Goal: Transaction & Acquisition: Obtain resource

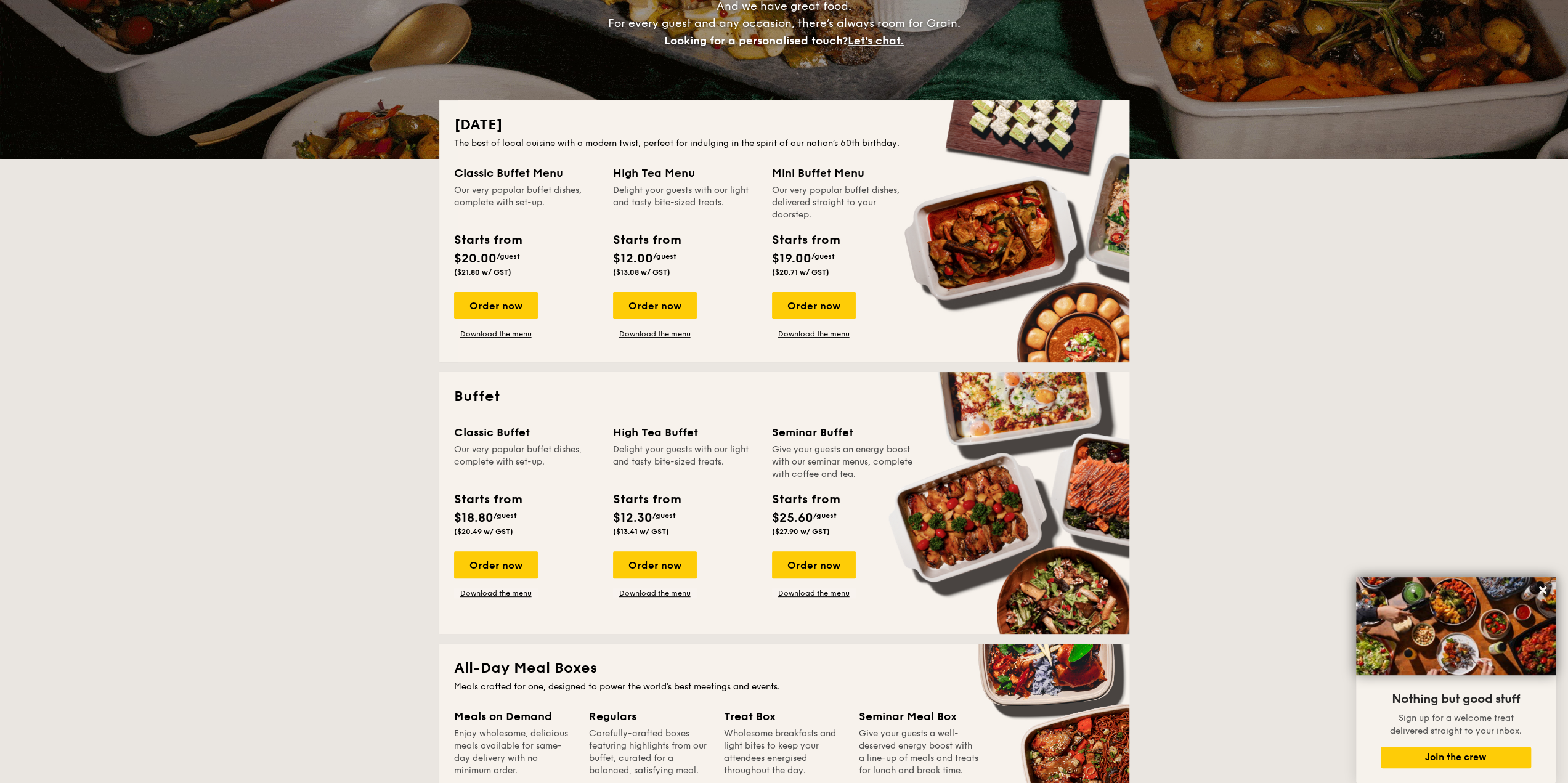
scroll to position [185, 0]
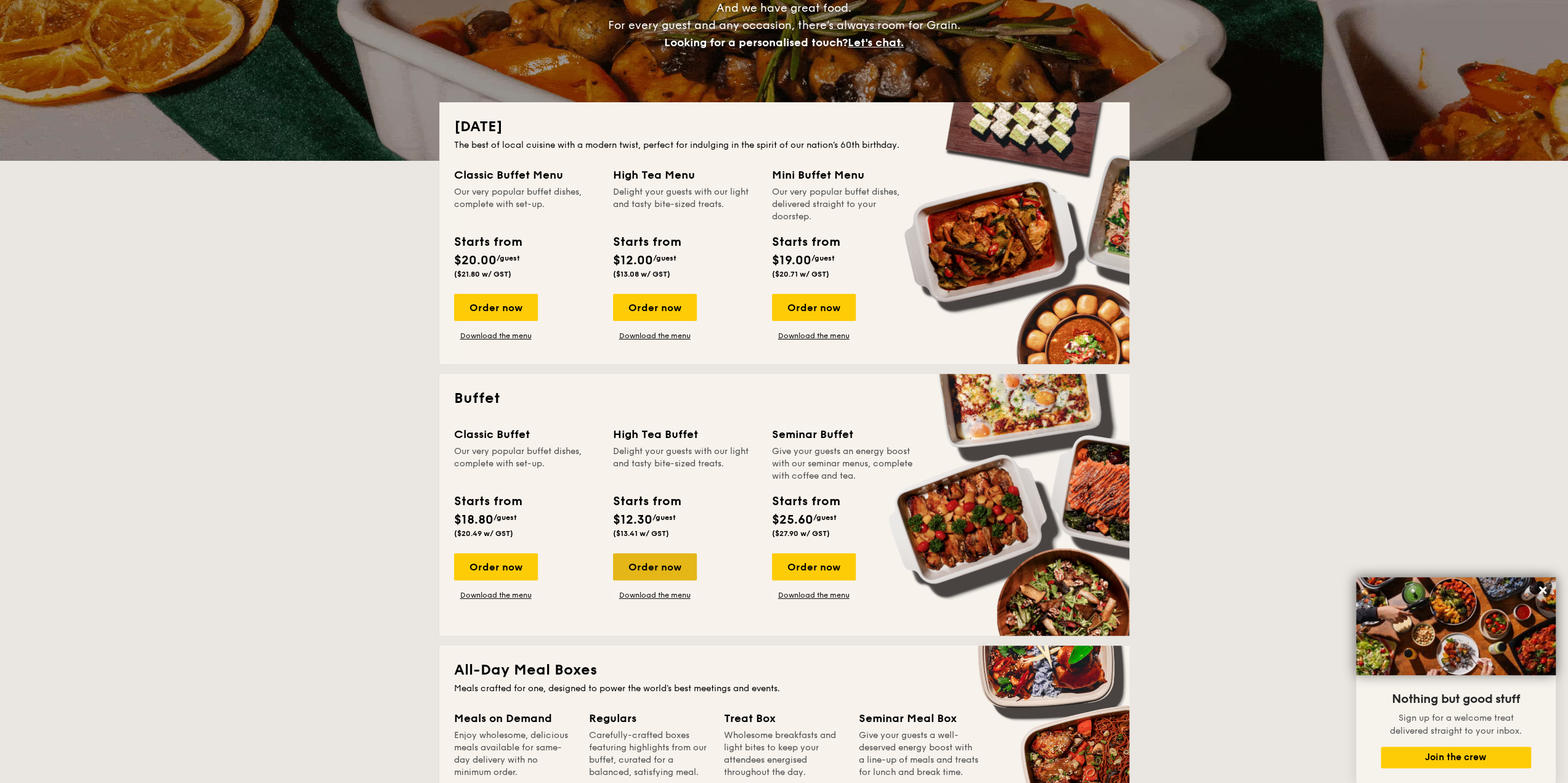
click at [671, 570] on div "Order now" at bounding box center [655, 566] width 84 height 27
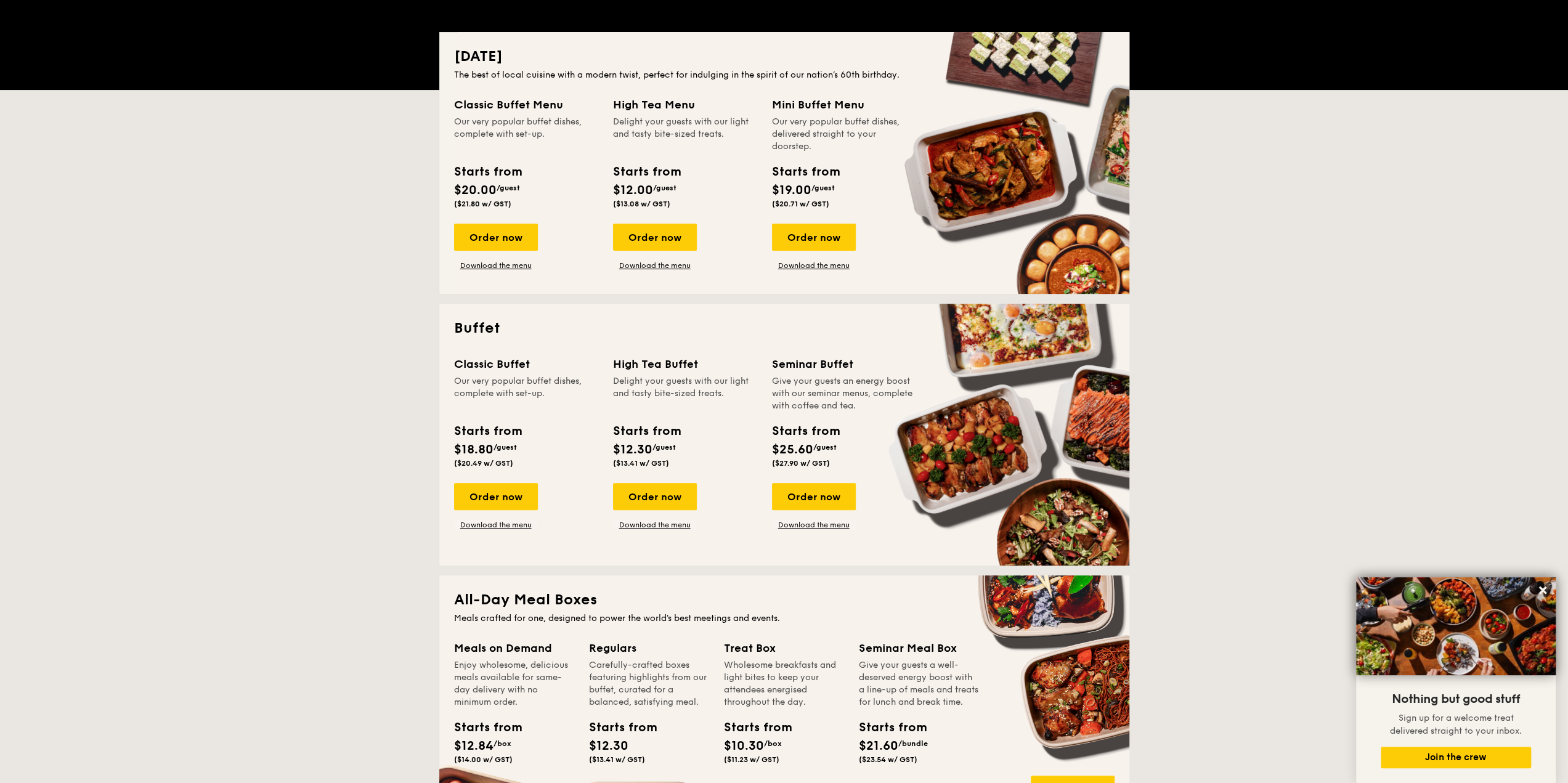
scroll to position [432, 0]
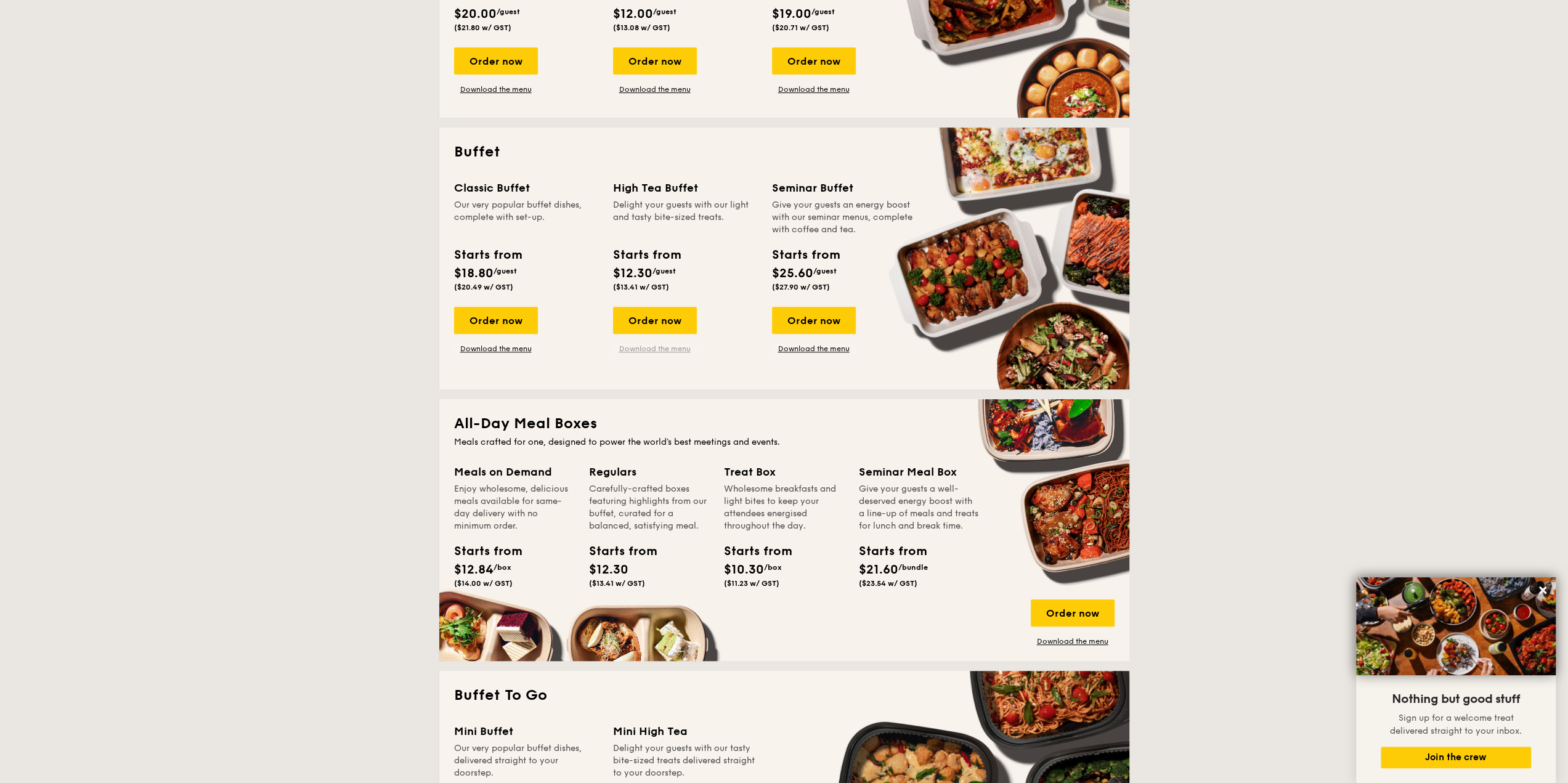
click at [639, 352] on link "Download the menu" at bounding box center [655, 348] width 84 height 10
click at [484, 352] on link "Download the menu" at bounding box center [496, 348] width 84 height 10
